Goal: Find specific page/section: Find specific page/section

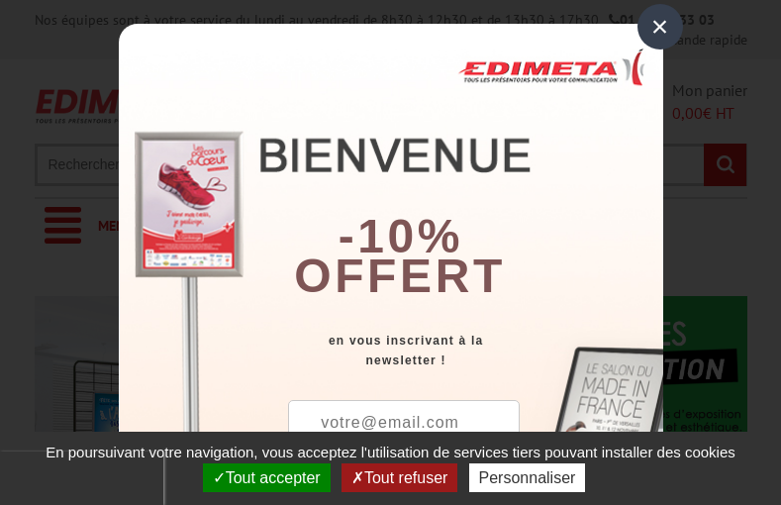
click at [264, 477] on button "Tout accepter" at bounding box center [267, 477] width 128 height 29
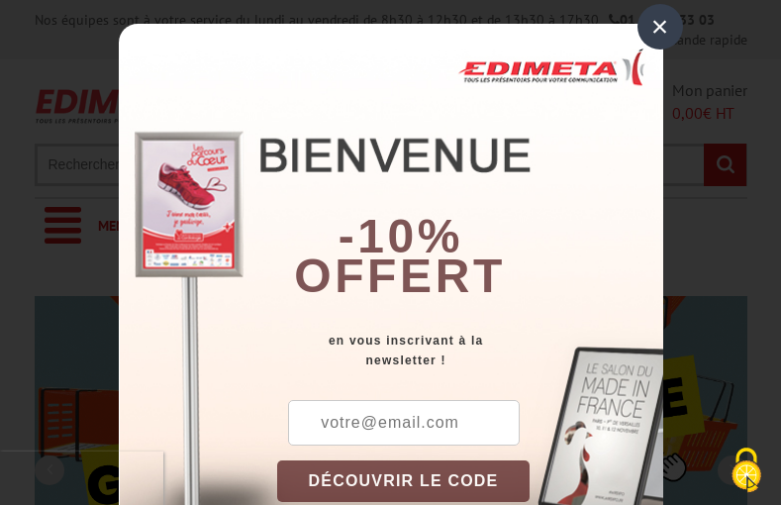
click at [652, 26] on div "×" at bounding box center [660, 27] width 46 height 46
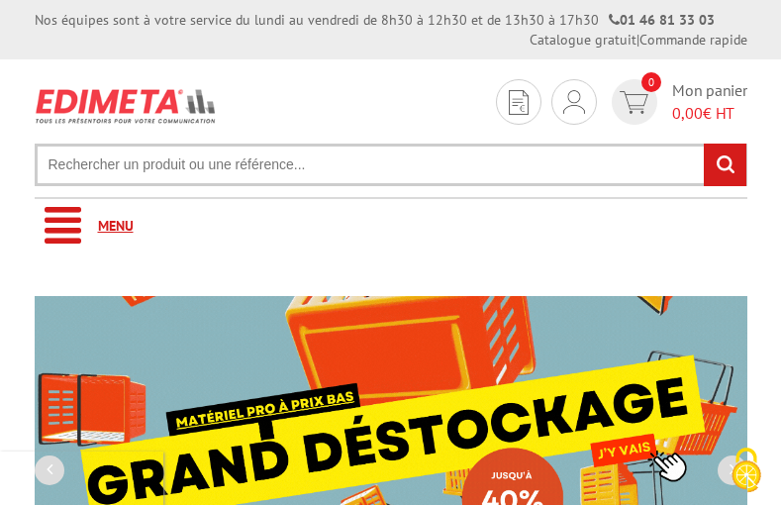
click at [390, 226] on link "Menu" at bounding box center [391, 226] width 713 height 54
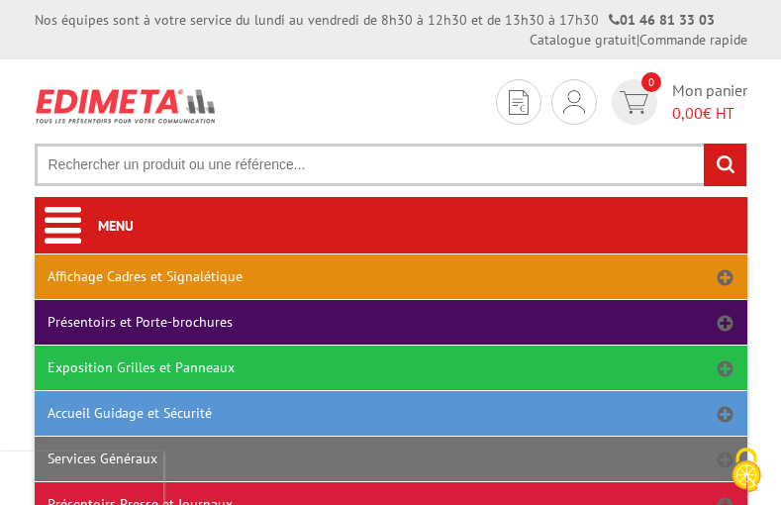
click at [390, 276] on link "Affichage Cadres et Signalétique" at bounding box center [391, 276] width 713 height 45
